Goal: Information Seeking & Learning: Learn about a topic

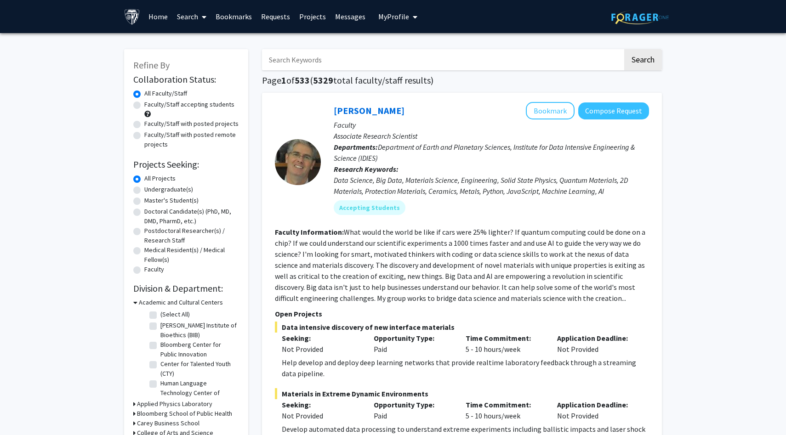
click at [163, 184] on div "All Projects" at bounding box center [186, 179] width 106 height 11
click at [162, 188] on label "Undergraduate(s)" at bounding box center [168, 190] width 49 height 10
click at [150, 188] on input "Undergraduate(s)" at bounding box center [147, 188] width 6 height 6
radio input "true"
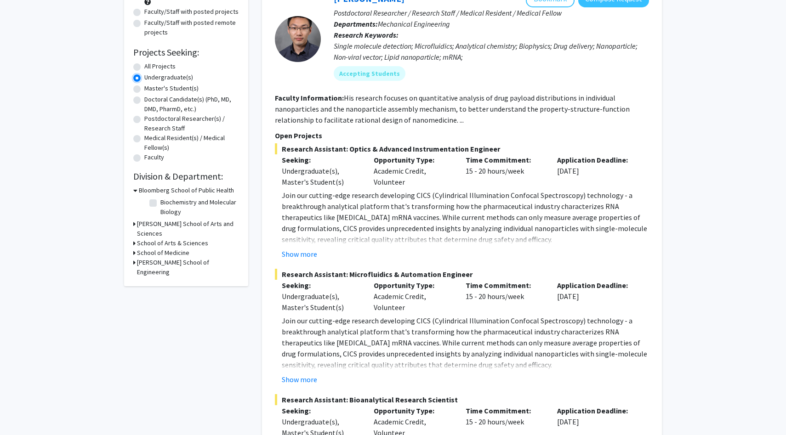
scroll to position [91, 0]
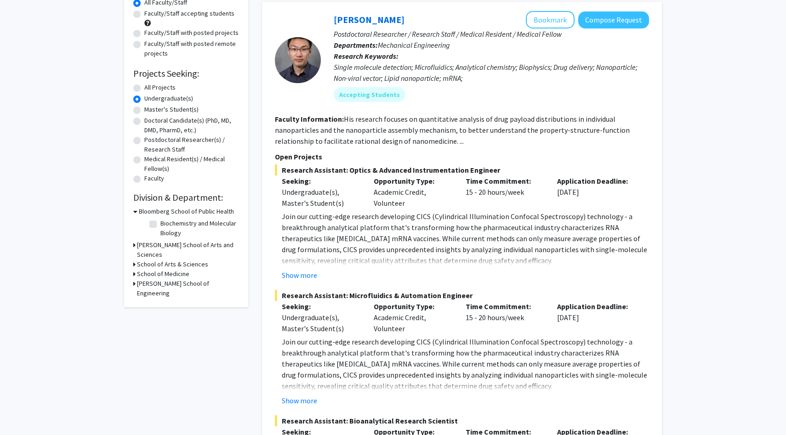
click at [146, 180] on label "Faculty" at bounding box center [154, 179] width 20 height 10
click at [146, 180] on input "Faculty" at bounding box center [147, 177] width 6 height 6
radio input "true"
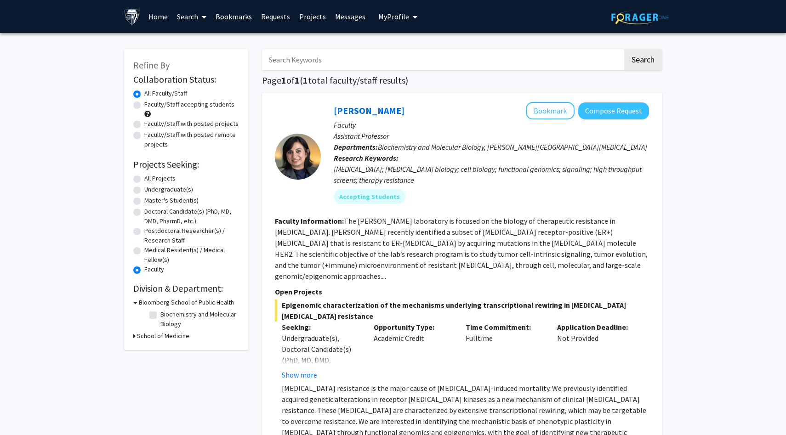
click at [164, 176] on label "All Projects" at bounding box center [159, 179] width 31 height 10
click at [150, 176] on input "All Projects" at bounding box center [147, 177] width 6 height 6
radio input "true"
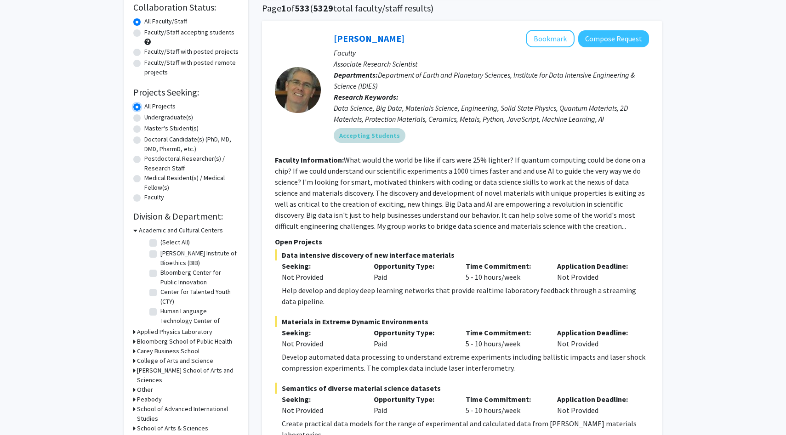
scroll to position [74, 0]
